Goal: Task Accomplishment & Management: Use online tool/utility

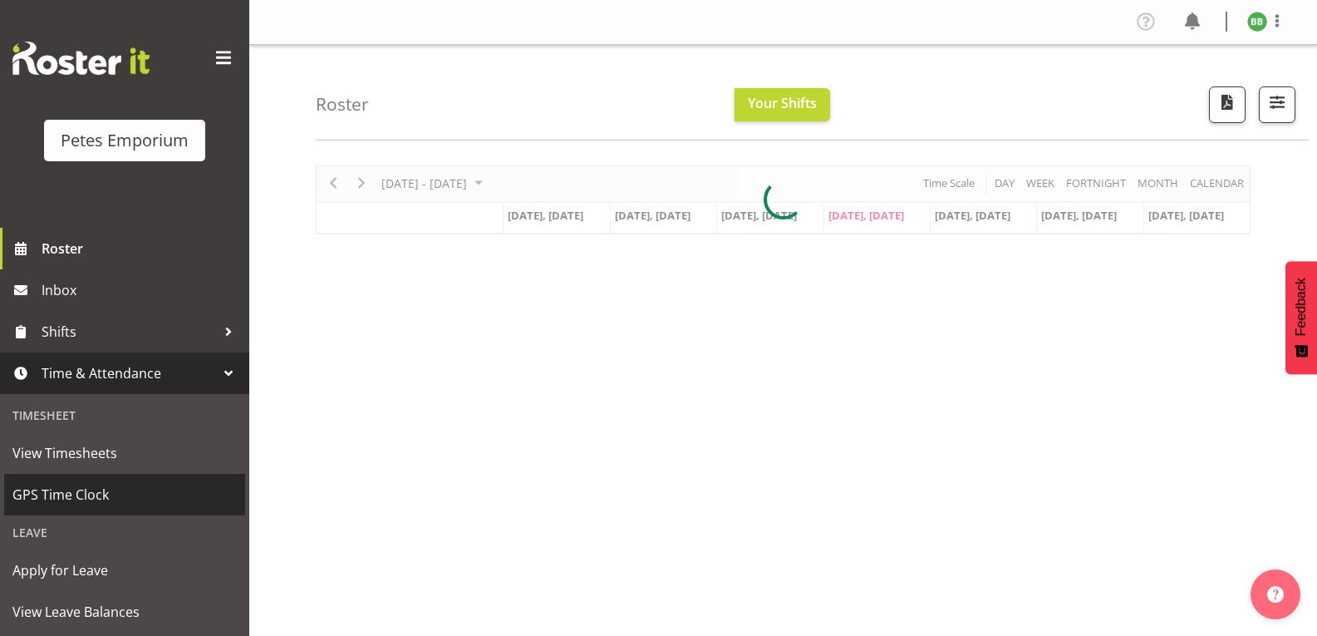
click at [117, 502] on span "GPS Time Clock" at bounding box center [124, 494] width 224 height 25
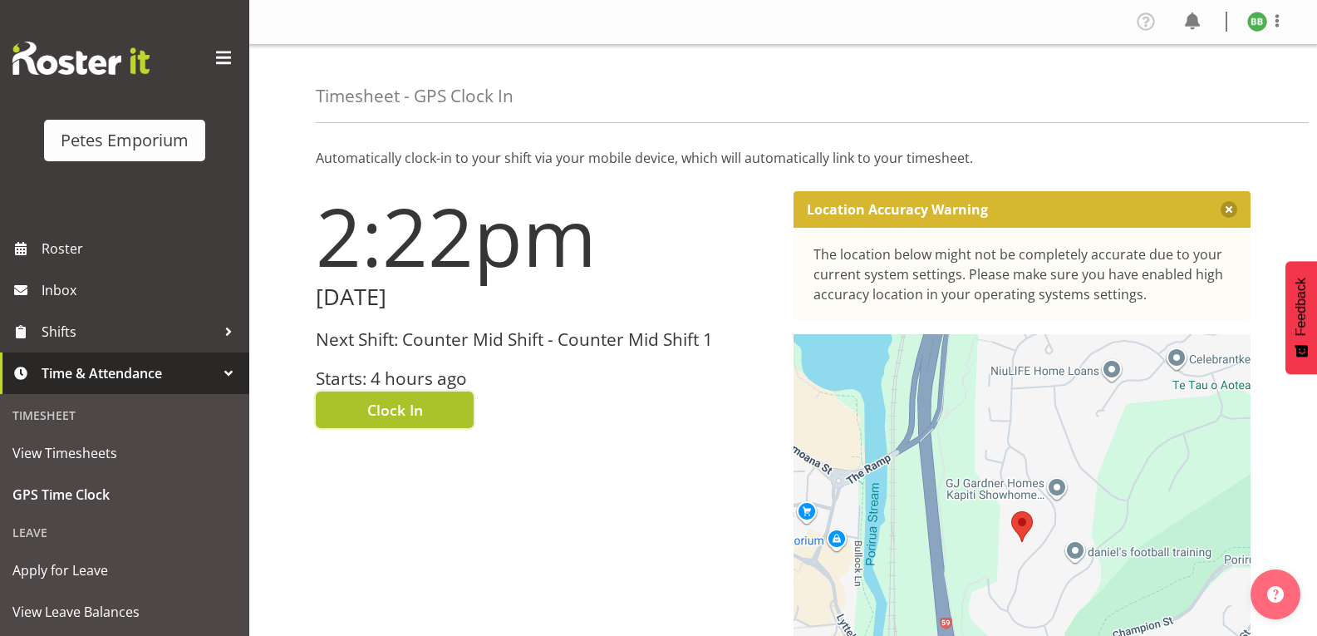
click at [405, 408] on span "Clock In" at bounding box center [395, 410] width 56 height 22
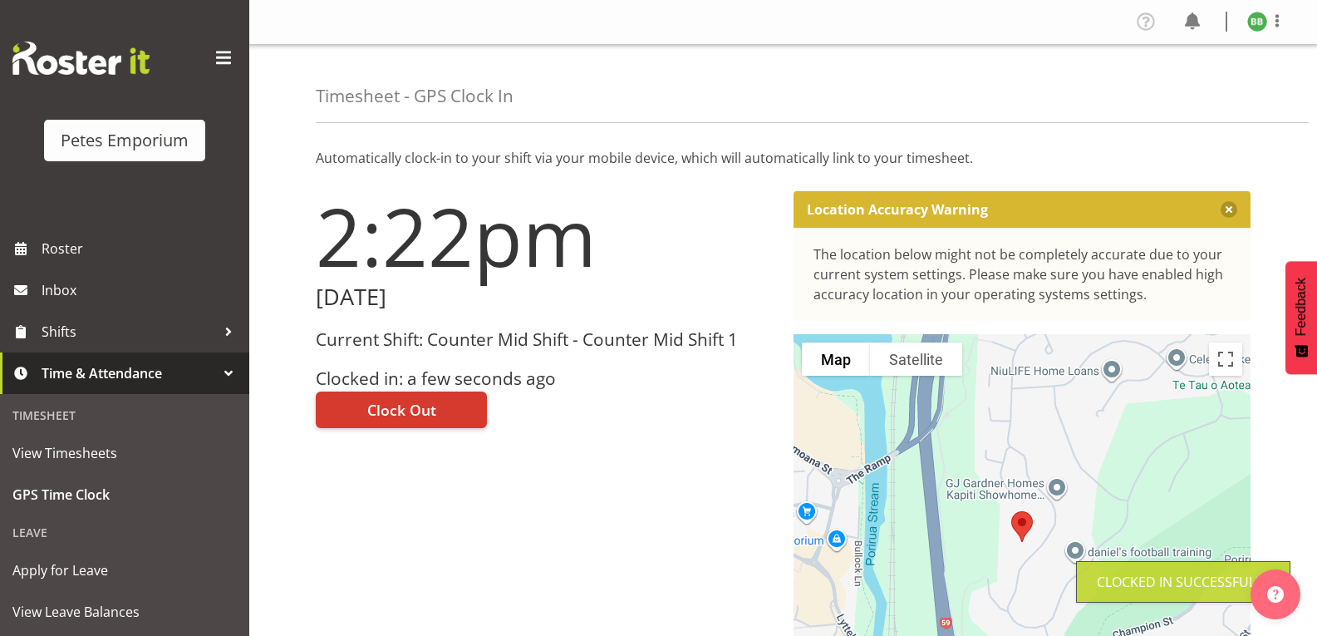
click at [1258, 21] on img at bounding box center [1257, 22] width 20 height 20
click at [1173, 91] on link "Log Out" at bounding box center [1208, 87] width 160 height 30
